Goal: Task Accomplishment & Management: Manage account settings

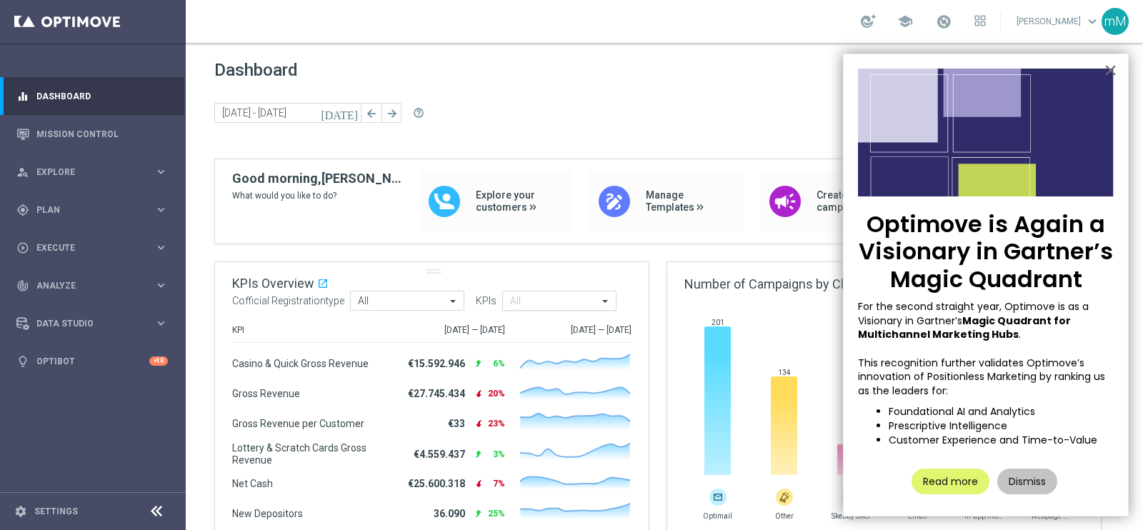
click at [593, 303] on input "text" at bounding box center [554, 302] width 88 height 12
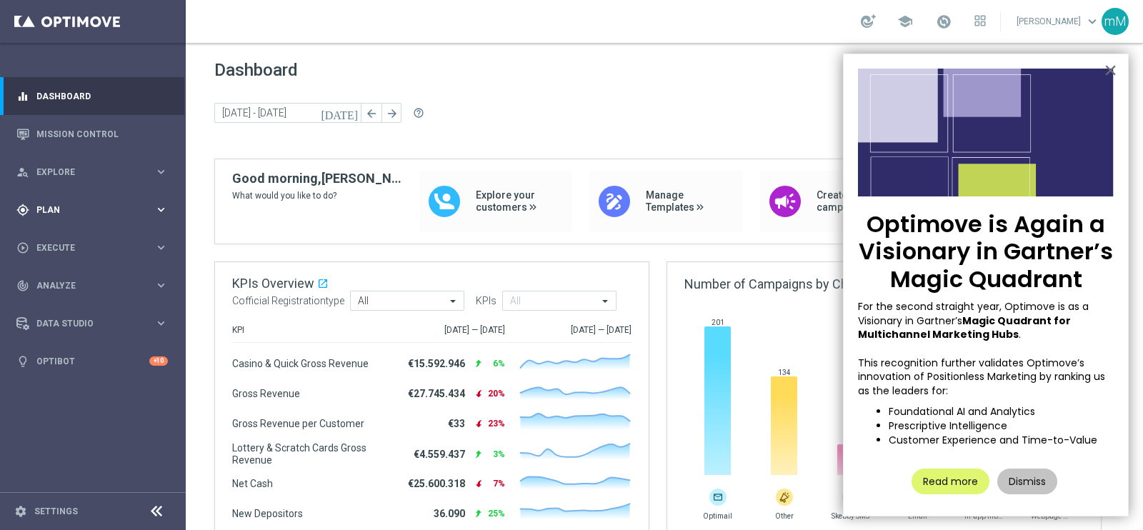
click at [114, 206] on span "Plan" at bounding box center [95, 210] width 118 height 9
click at [86, 280] on span "Templates" at bounding box center [89, 282] width 102 height 9
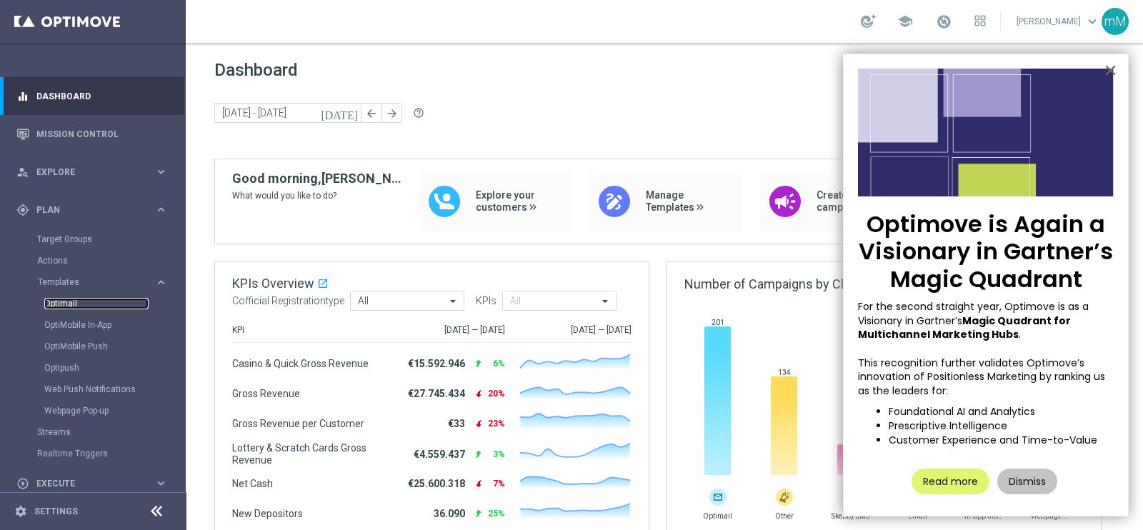
click at [80, 305] on link "Optimail" at bounding box center [96, 303] width 104 height 11
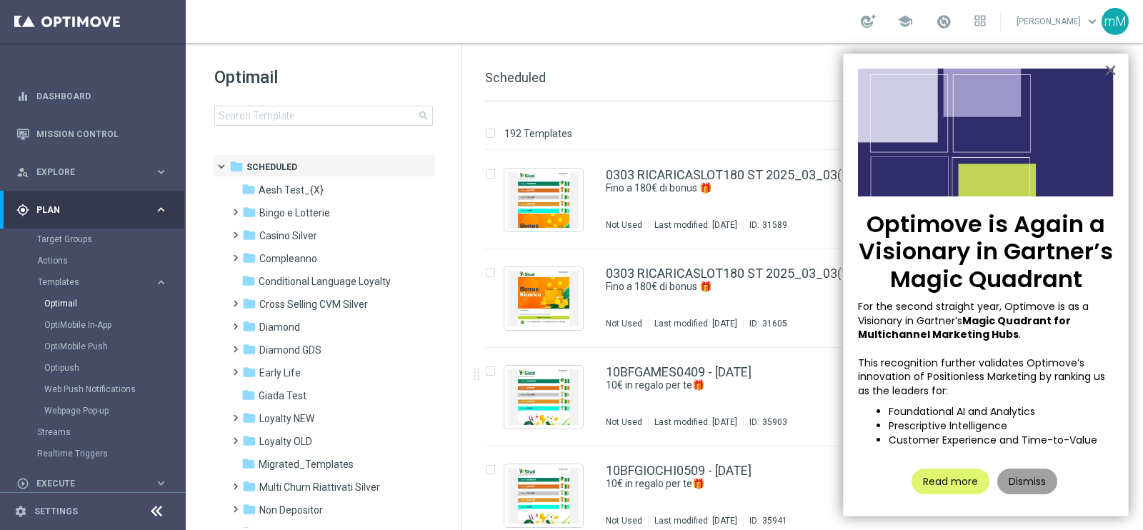
click at [1019, 478] on button "Dismiss" at bounding box center [1027, 482] width 60 height 26
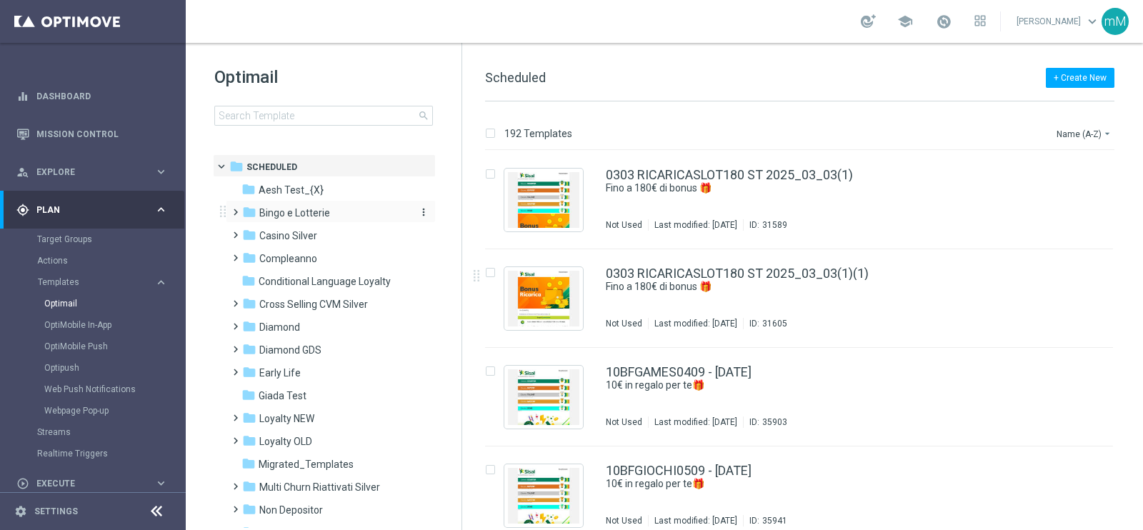
click at [321, 214] on span "Bingo e Lotterie" at bounding box center [294, 212] width 71 height 13
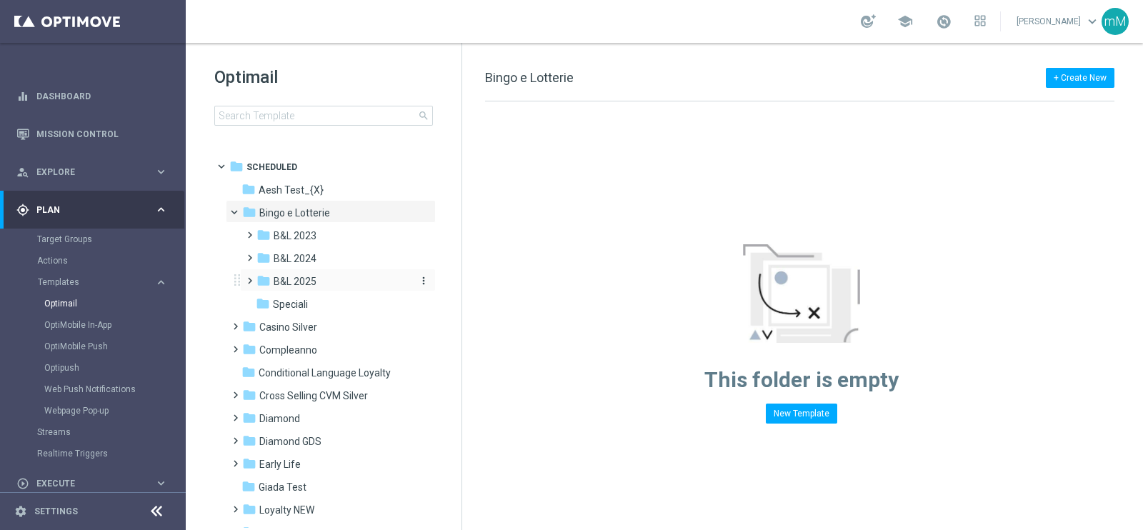
click at [321, 287] on div "folder B&L 2025" at bounding box center [332, 282] width 152 height 16
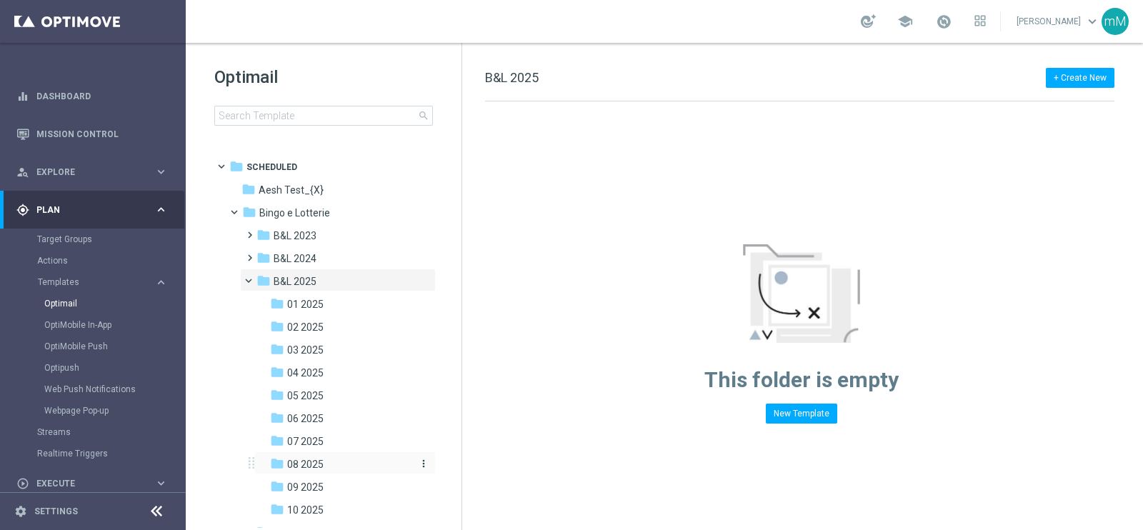
click at [324, 457] on div "folder 08 2025" at bounding box center [340, 464] width 141 height 16
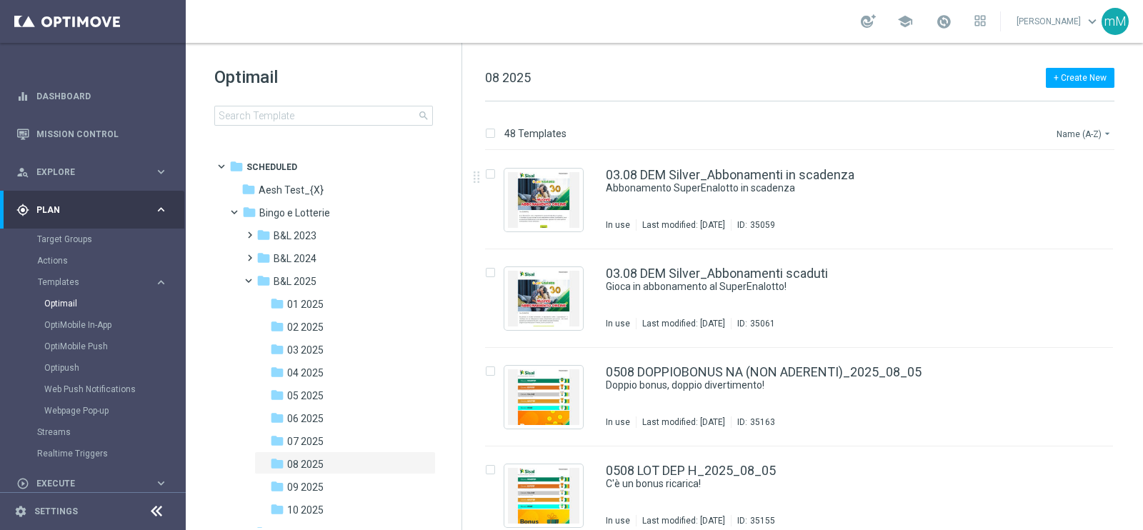
click at [1089, 130] on button "Name (A-Z) arrow_drop_down" at bounding box center [1084, 133] width 59 height 17
click at [1056, 196] on span "Date Modified (Newest)" at bounding box center [1059, 197] width 96 height 10
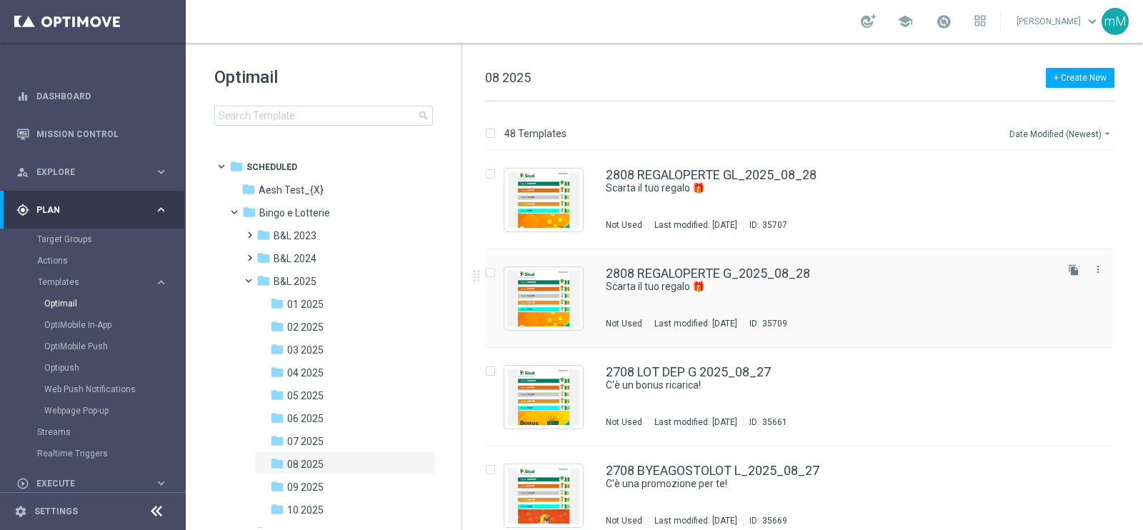
scroll to position [89, 0]
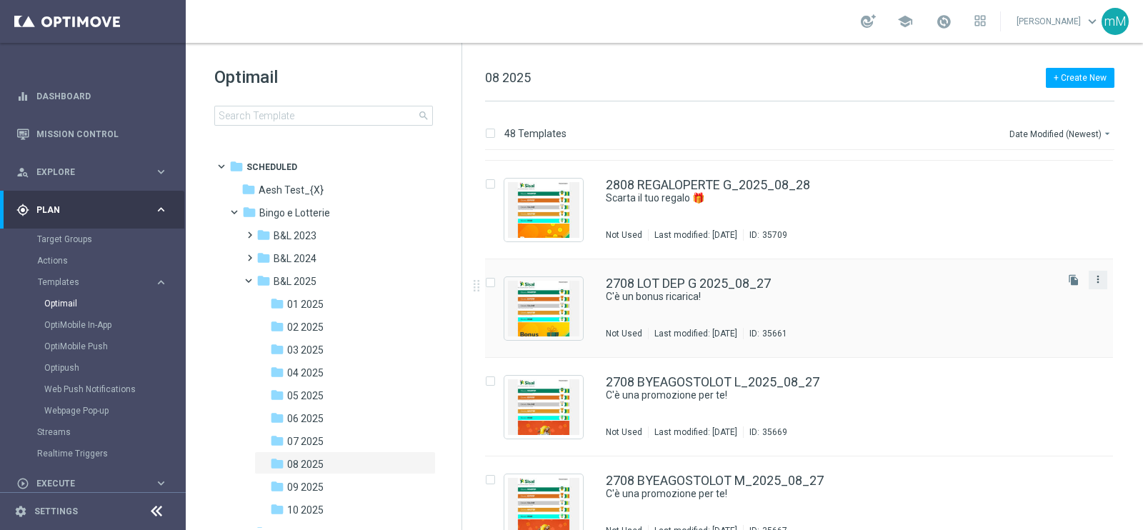
click at [1099, 281] on icon "more_vert" at bounding box center [1097, 279] width 11 height 11
click at [1031, 316] on div "Copy To" at bounding box center [1039, 314] width 86 height 10
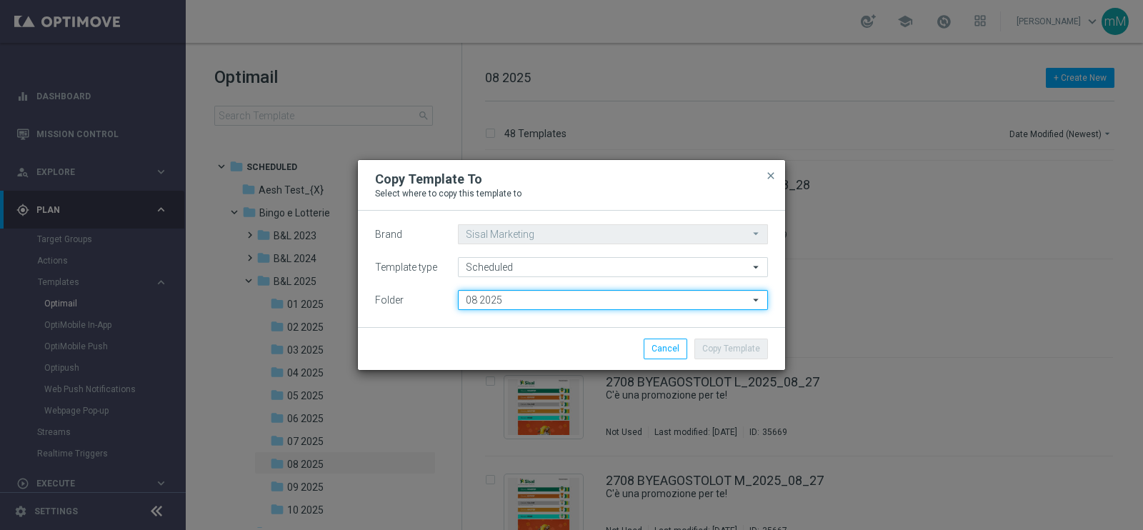
click at [553, 295] on input "08 2025" at bounding box center [613, 300] width 310 height 20
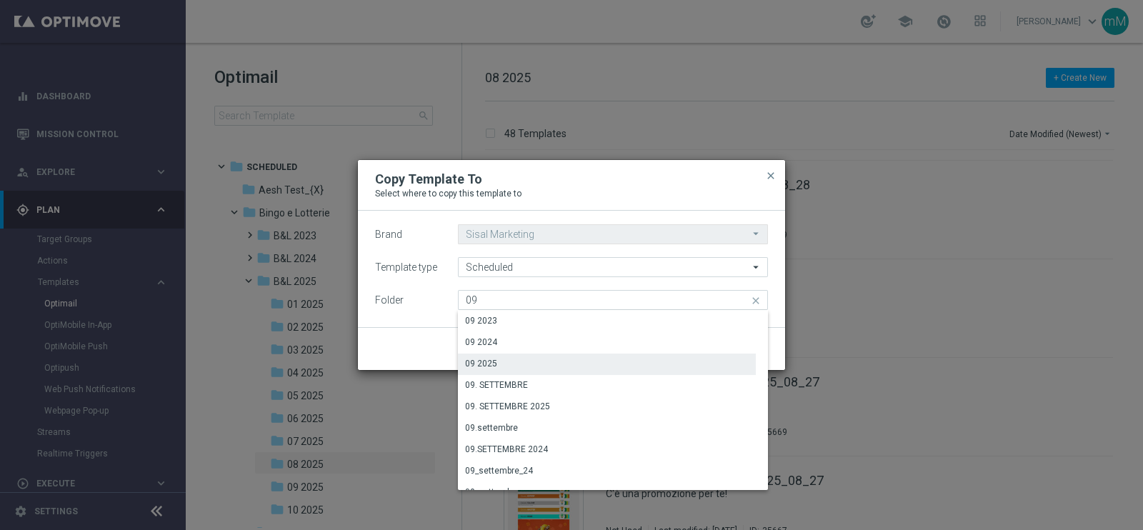
click at [515, 361] on div "09 2025" at bounding box center [607, 364] width 298 height 20
type input "09 2025"
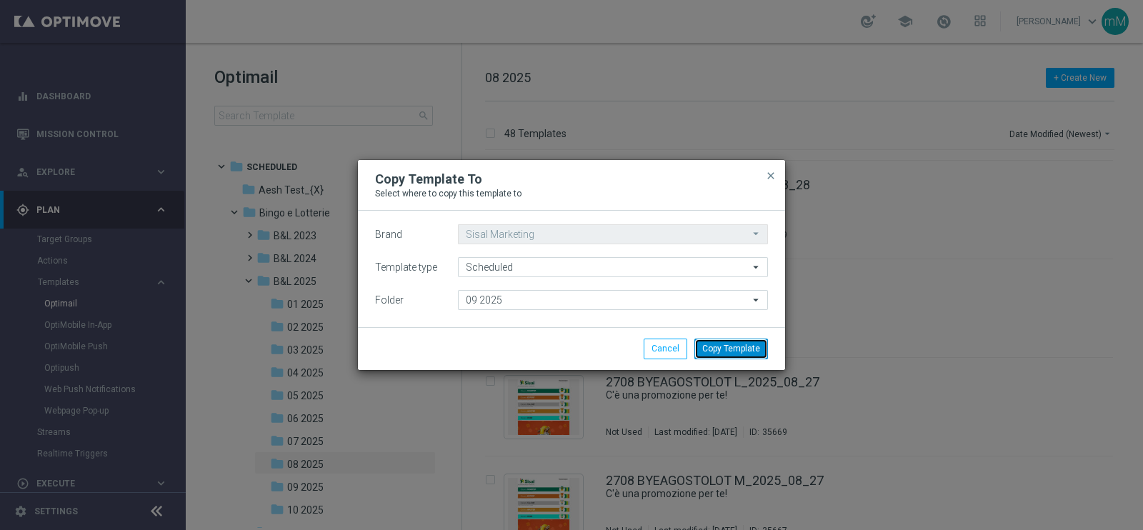
click at [730, 354] on button "Copy Template" at bounding box center [731, 349] width 74 height 20
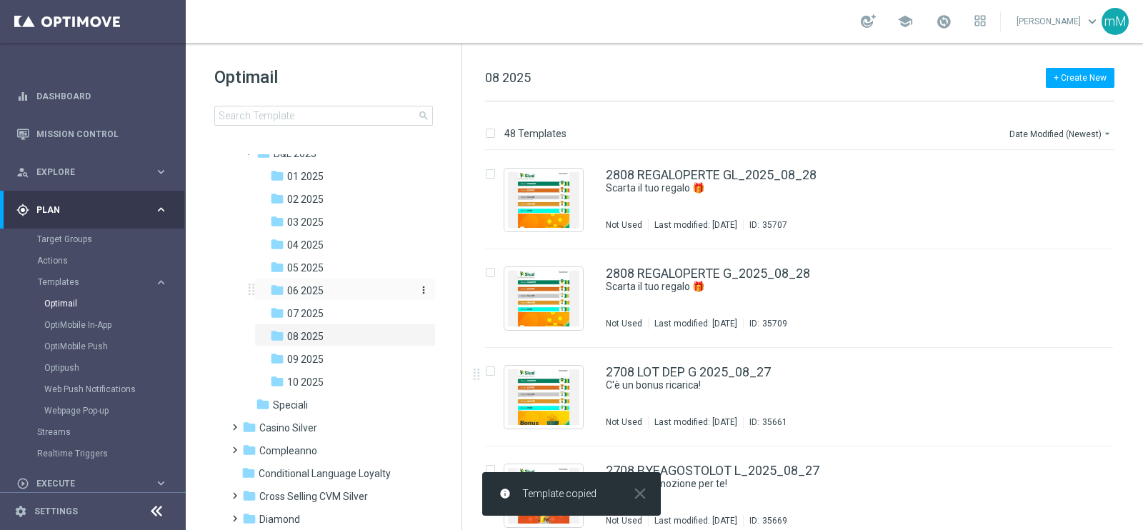
scroll to position [129, 0]
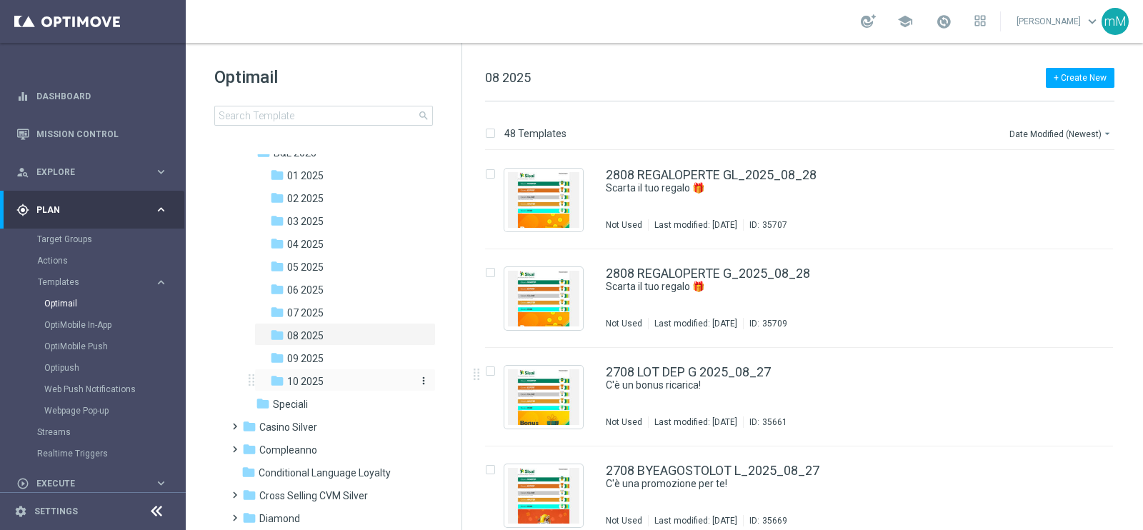
click at [335, 381] on div "folder 10 2025" at bounding box center [340, 382] width 141 height 16
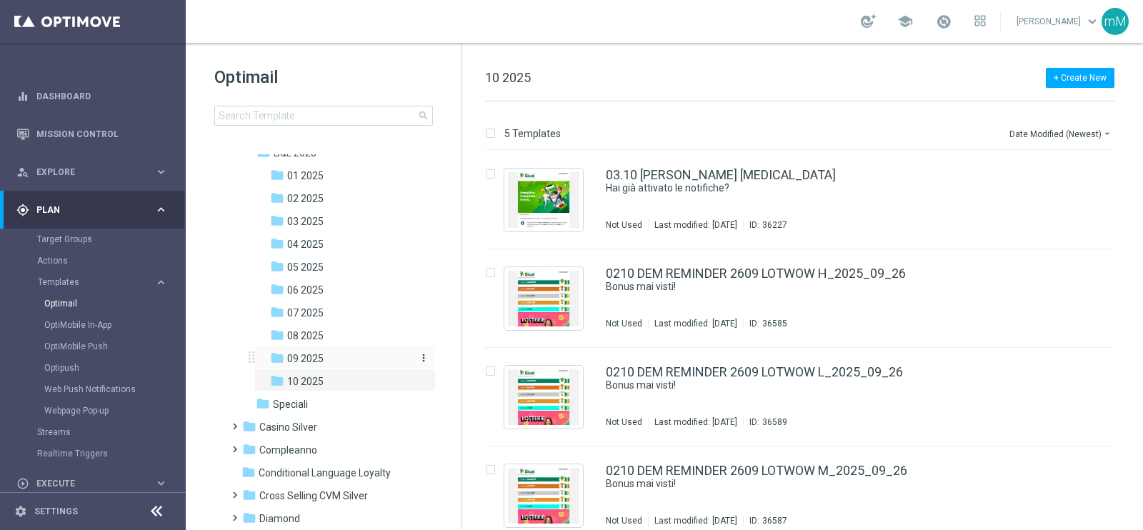
click at [323, 356] on div "folder 09 2025" at bounding box center [340, 359] width 141 height 16
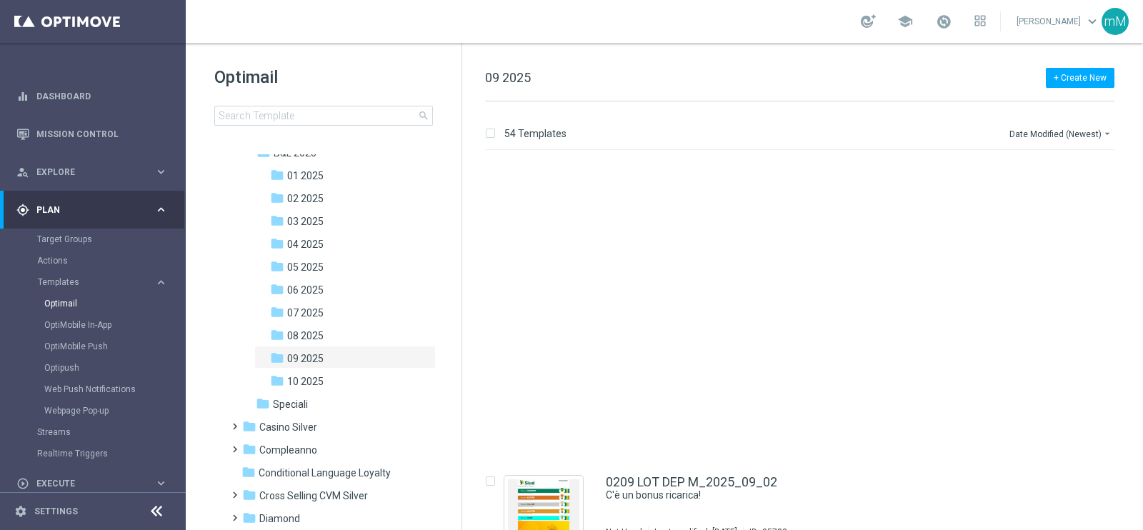
scroll to position [4943, 0]
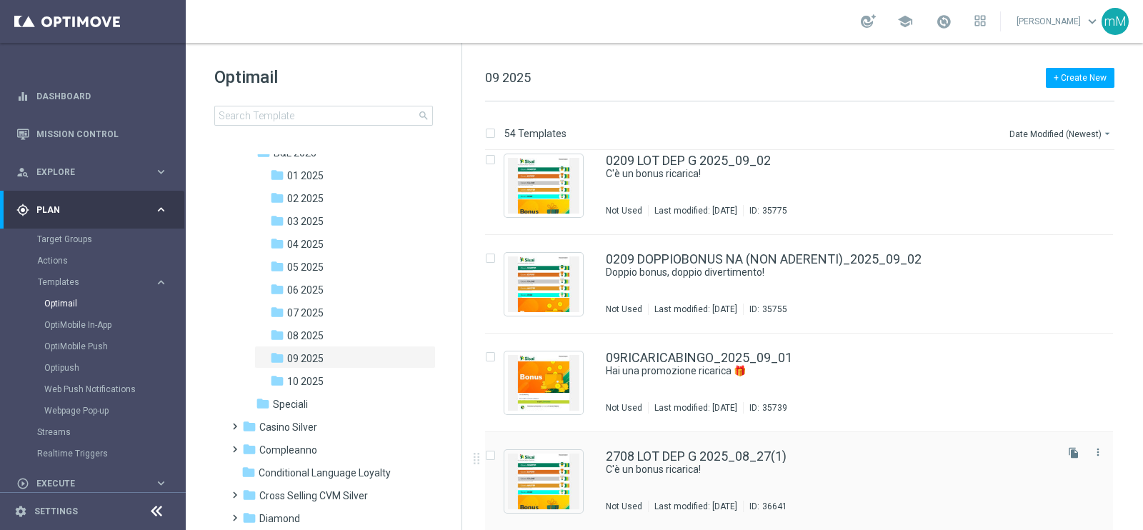
click at [883, 456] on div "2708 LOT DEP G 2025_08_27(1)" at bounding box center [829, 456] width 447 height 13
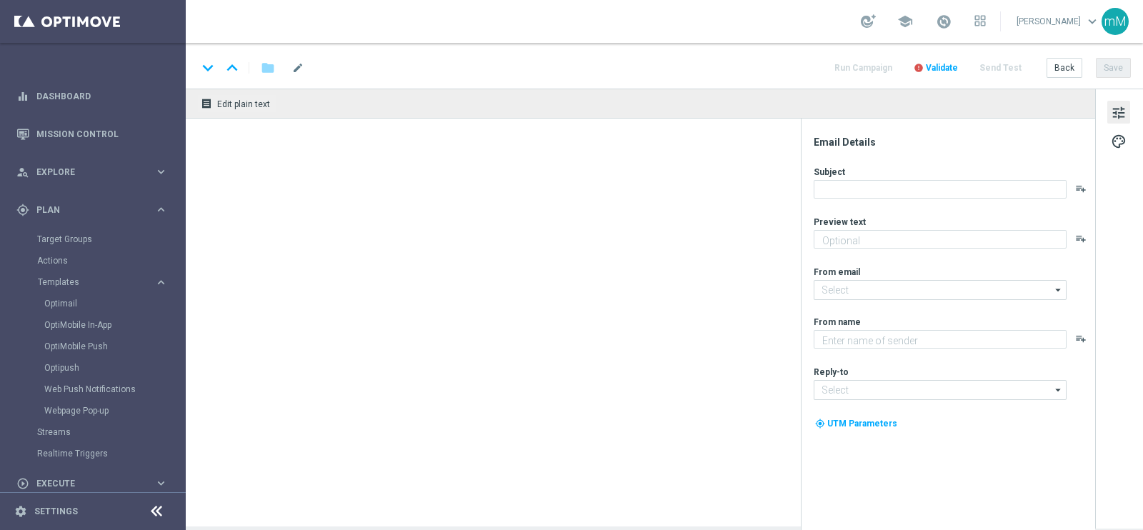
type textarea "Per [PERSON_NAME] a 75€ di bonus"
type input "[EMAIL_ADDRESS][DOMAIN_NAME]"
type textarea "Sisal"
type input "[EMAIL_ADDRESS][DOMAIN_NAME]"
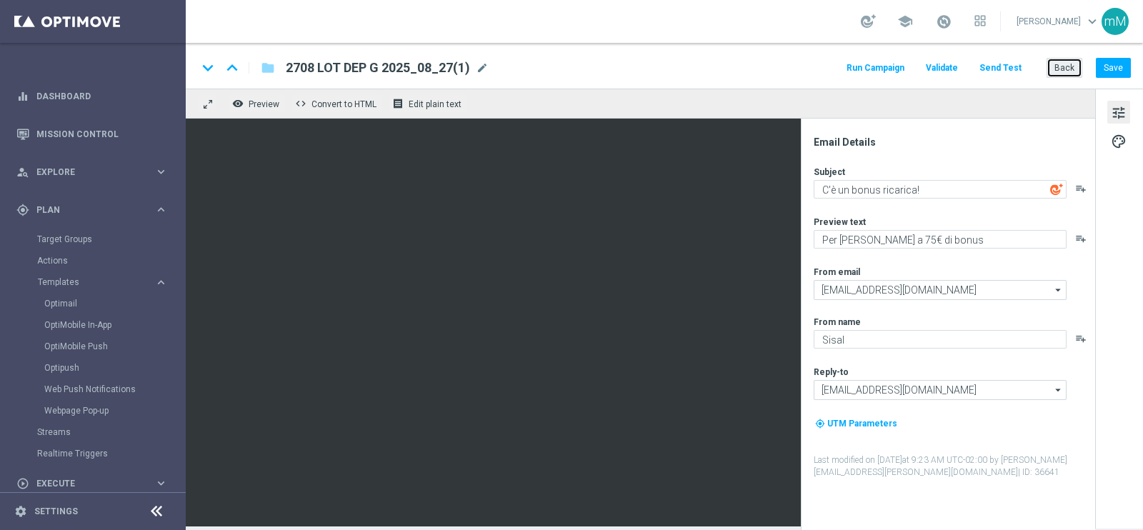
click at [1071, 64] on button "Back" at bounding box center [1064, 68] width 36 height 20
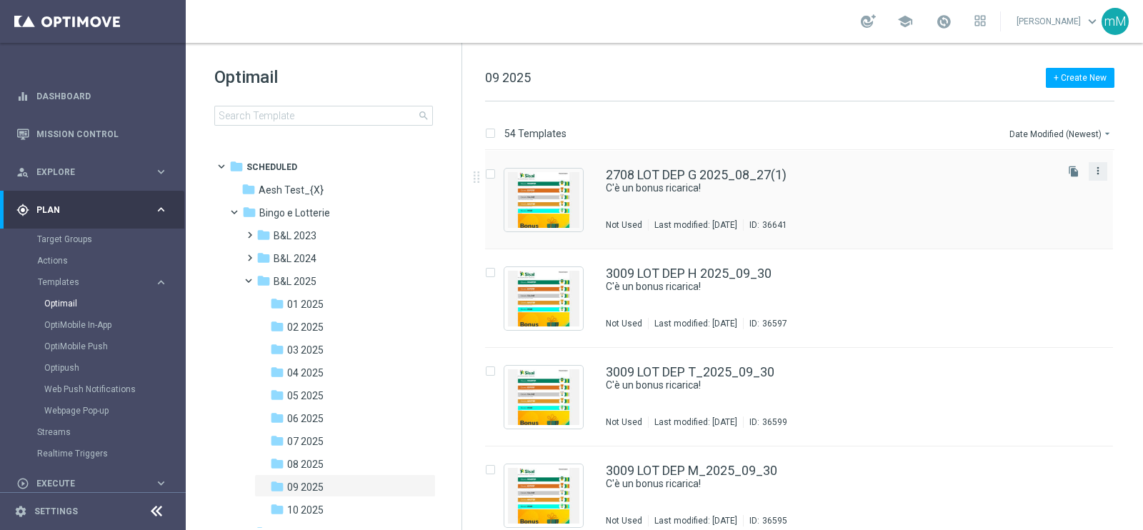
click at [1099, 168] on icon "more_vert" at bounding box center [1097, 170] width 11 height 11
click at [1029, 186] on div "Move" at bounding box center [1039, 186] width 86 height 10
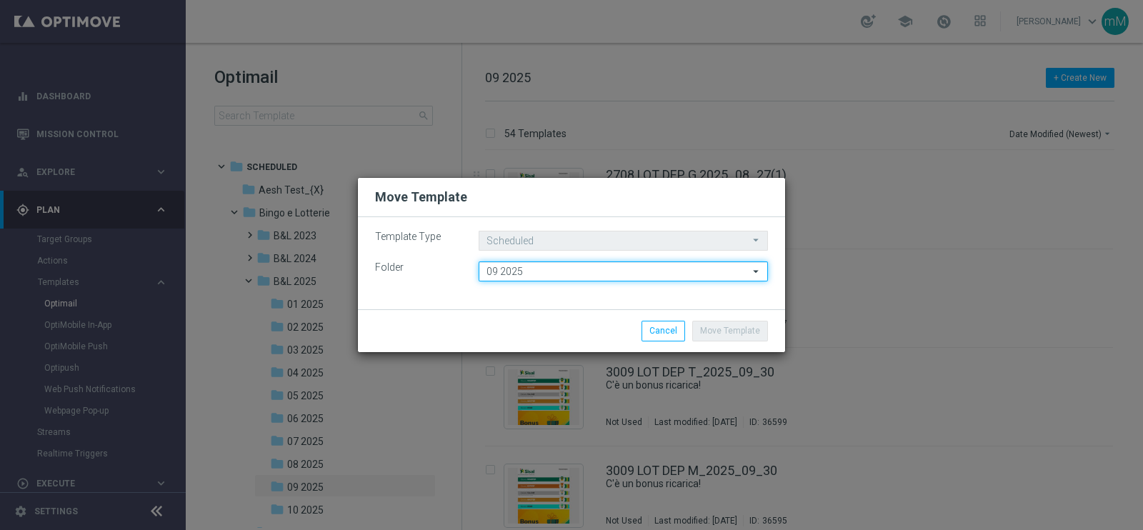
click at [560, 277] on input "09 2025" at bounding box center [623, 271] width 289 height 20
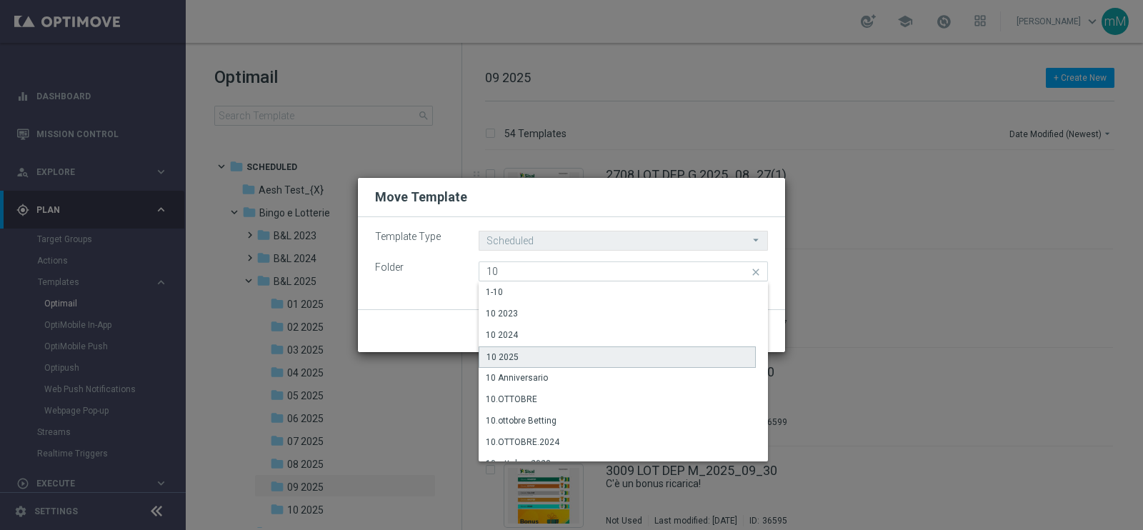
click at [531, 351] on div "10 2025" at bounding box center [617, 356] width 277 height 21
type input "10 2025"
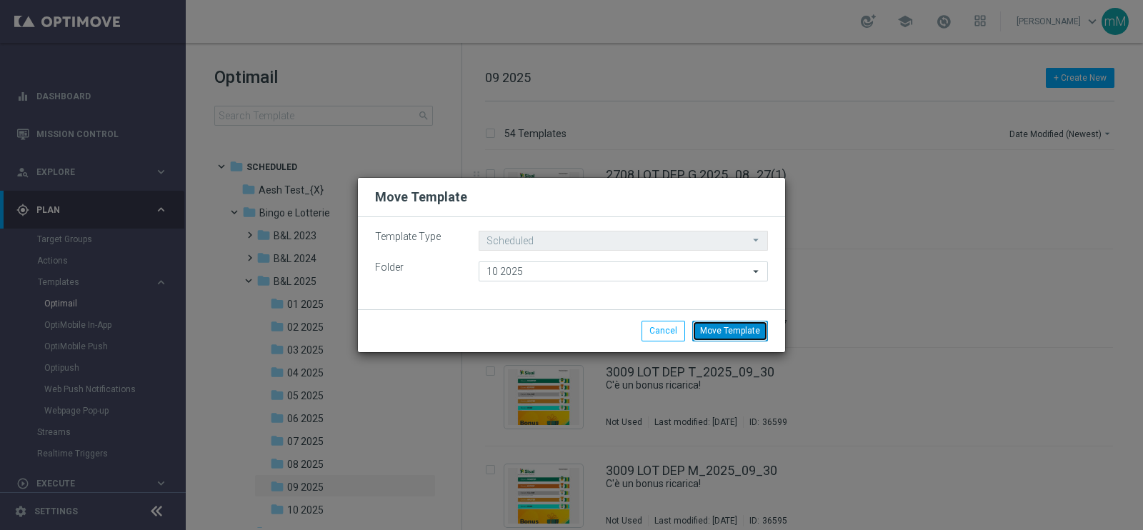
click at [725, 335] on button "Move Template" at bounding box center [730, 331] width 76 height 20
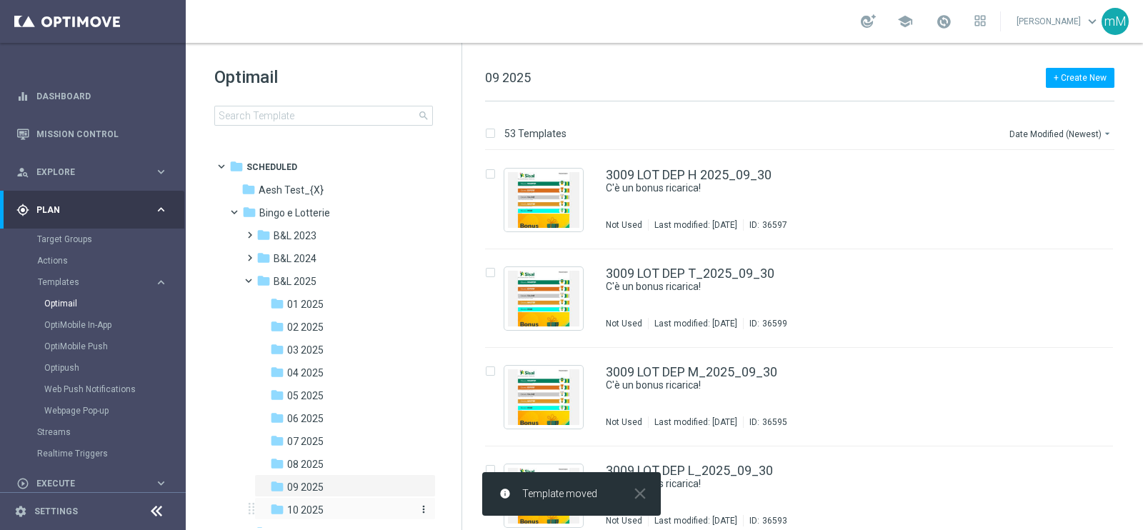
click at [325, 509] on div "folder 10 2025" at bounding box center [340, 510] width 141 height 16
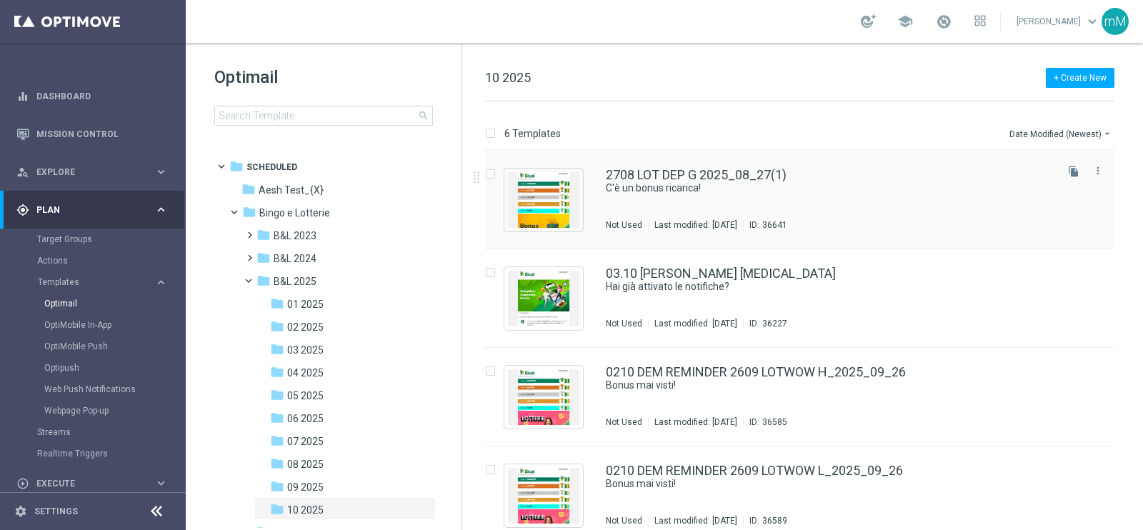
click at [756, 203] on div "2708 LOT DEP G 2025_08_27(1) C'è un bonus ricarica! Not Used Last modified: [DA…" at bounding box center [829, 200] width 447 height 62
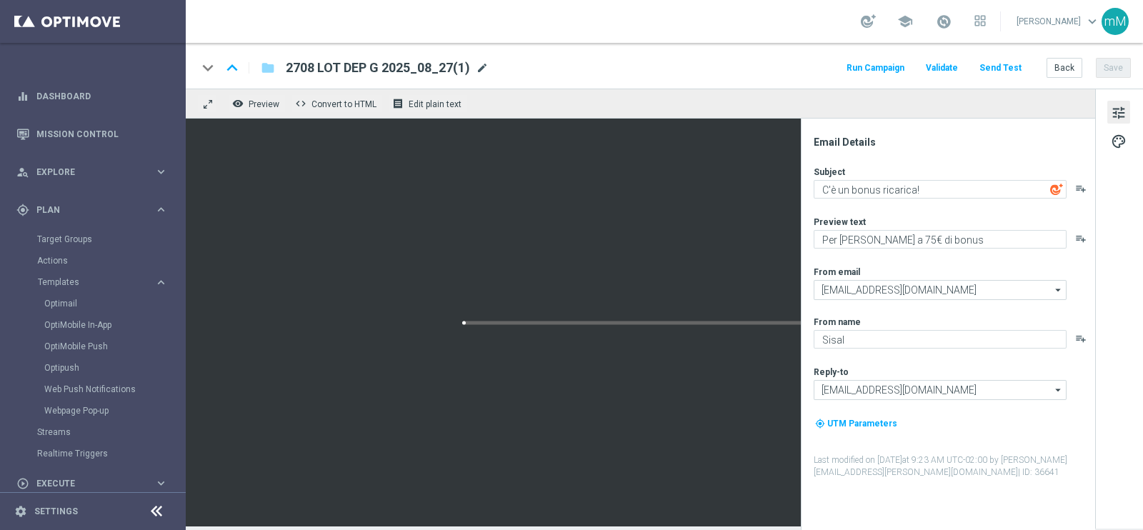
click at [479, 64] on span "mode_edit" at bounding box center [482, 67] width 13 height 13
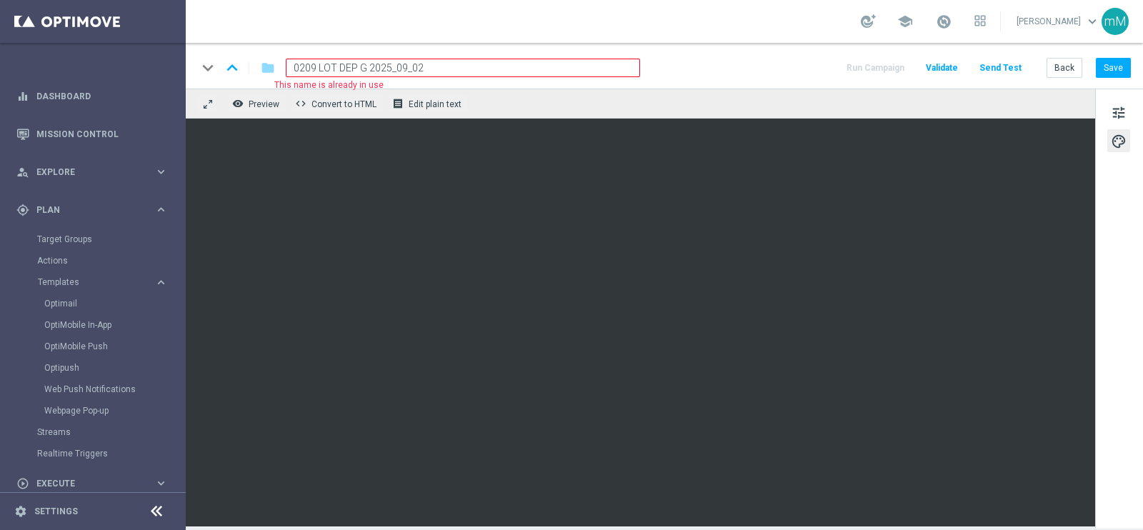
click at [476, 59] on input "0209 LOT DEP G 2025_09_02" at bounding box center [463, 68] width 354 height 19
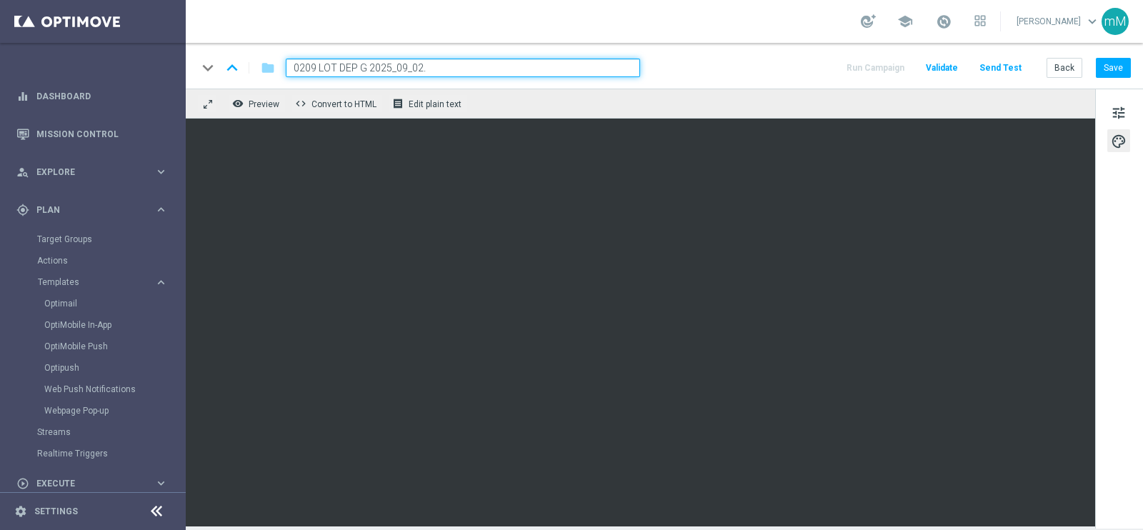
type input "0209 LOT DEP G 2025_09_02."
click at [715, 71] on div "keyboard_arrow_down keyboard_arrow_up folder 0209 LOT DEP G 2025_09_02. Run Cam…" at bounding box center [664, 68] width 934 height 19
click at [1115, 67] on button "Save" at bounding box center [1113, 68] width 35 height 20
click at [1061, 66] on button "Back" at bounding box center [1064, 68] width 36 height 20
